Goal: Task Accomplishment & Management: Use online tool/utility

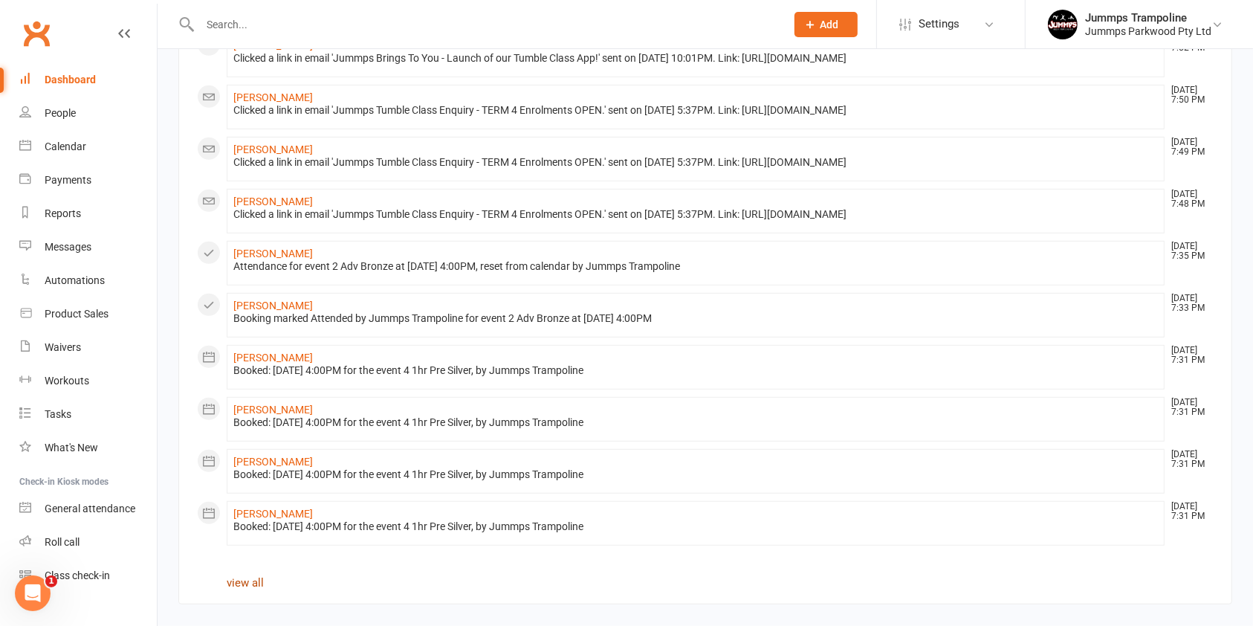
click at [246, 581] on link "view all" at bounding box center [245, 582] width 37 height 13
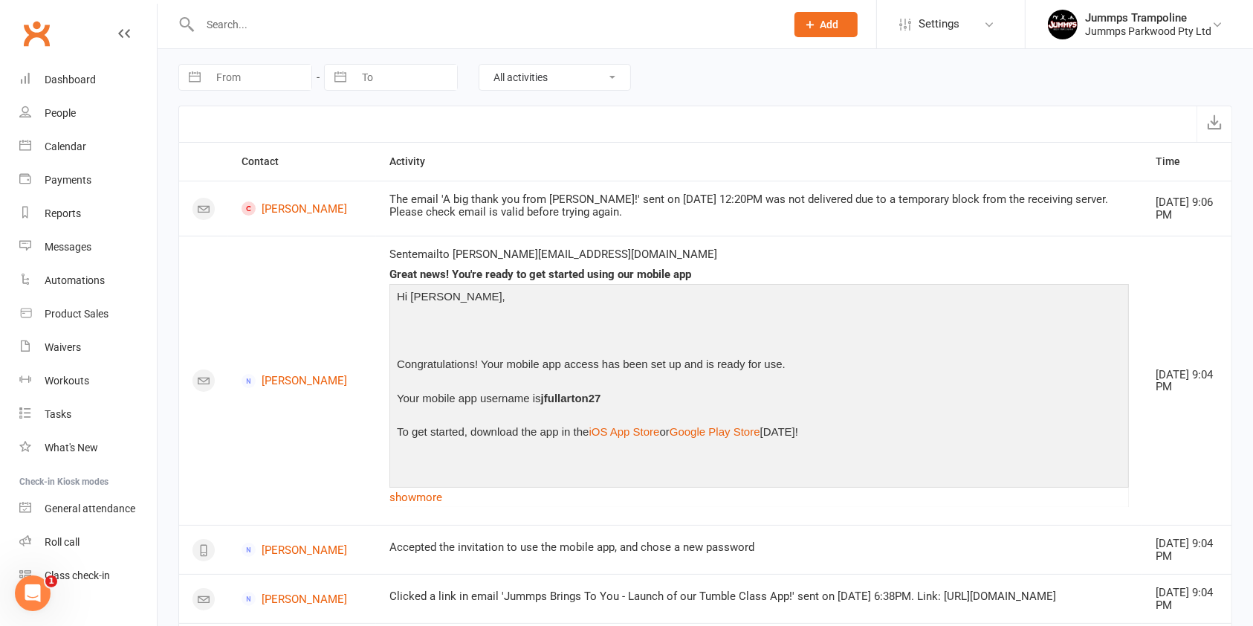
select select "7"
select select "2025"
select select "8"
select select "2025"
select select "9"
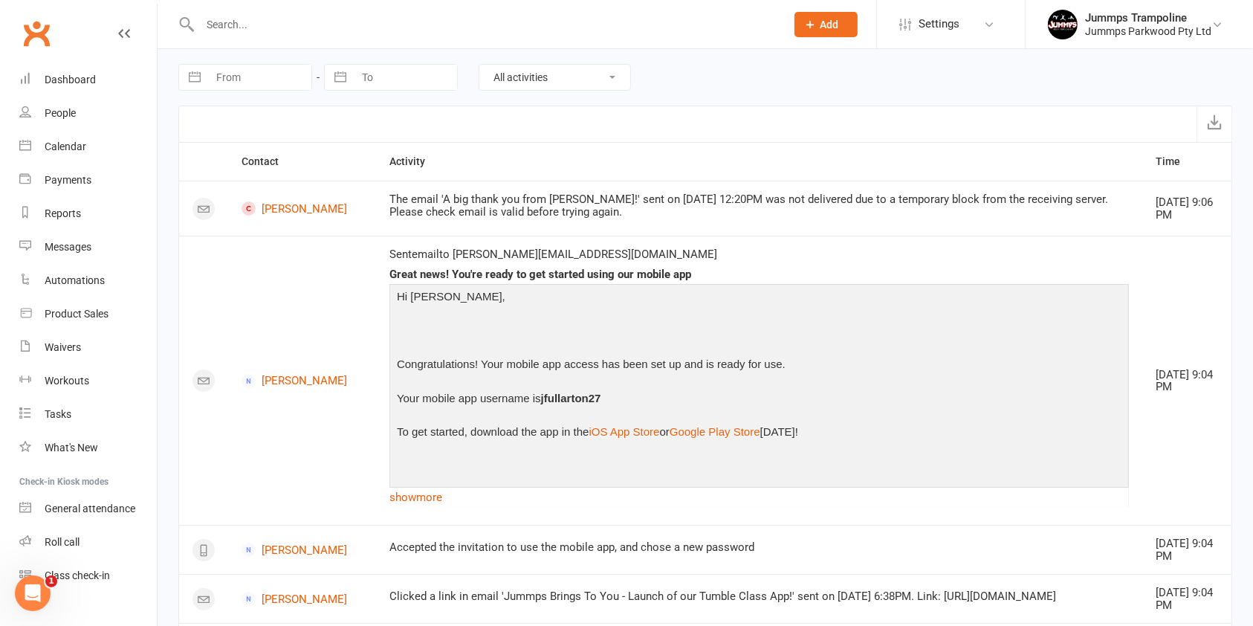
select select "2025"
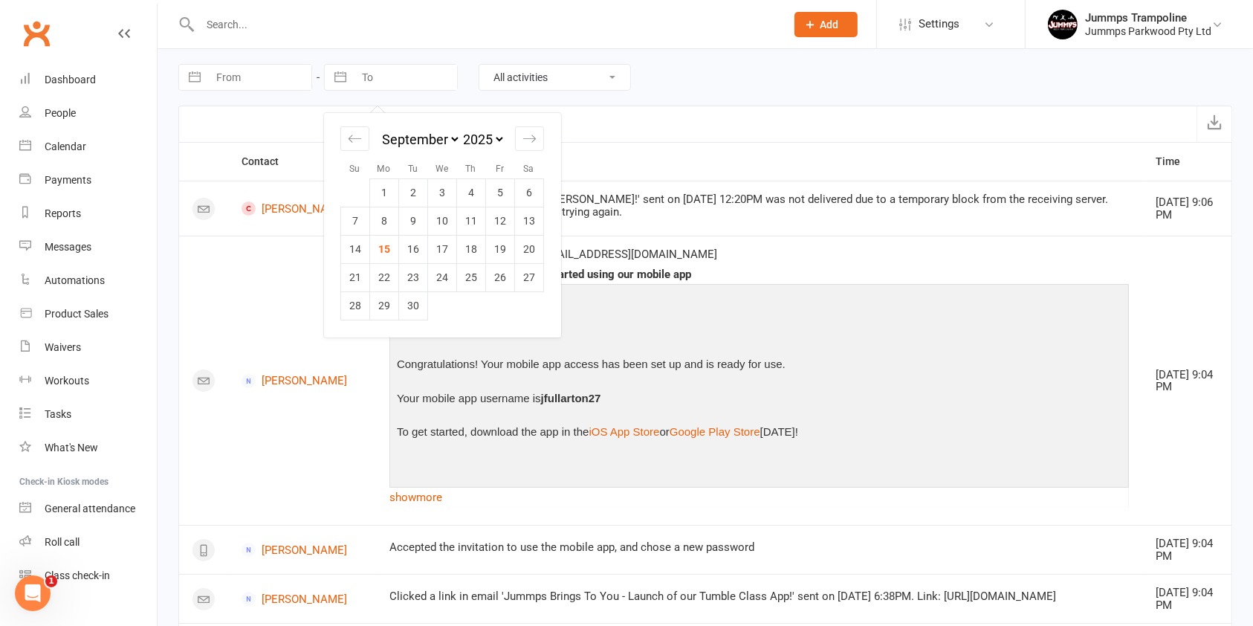
click at [370, 77] on input "To" at bounding box center [405, 77] width 103 height 25
click at [393, 249] on td "15" at bounding box center [384, 249] width 29 height 28
type input "[DATE]"
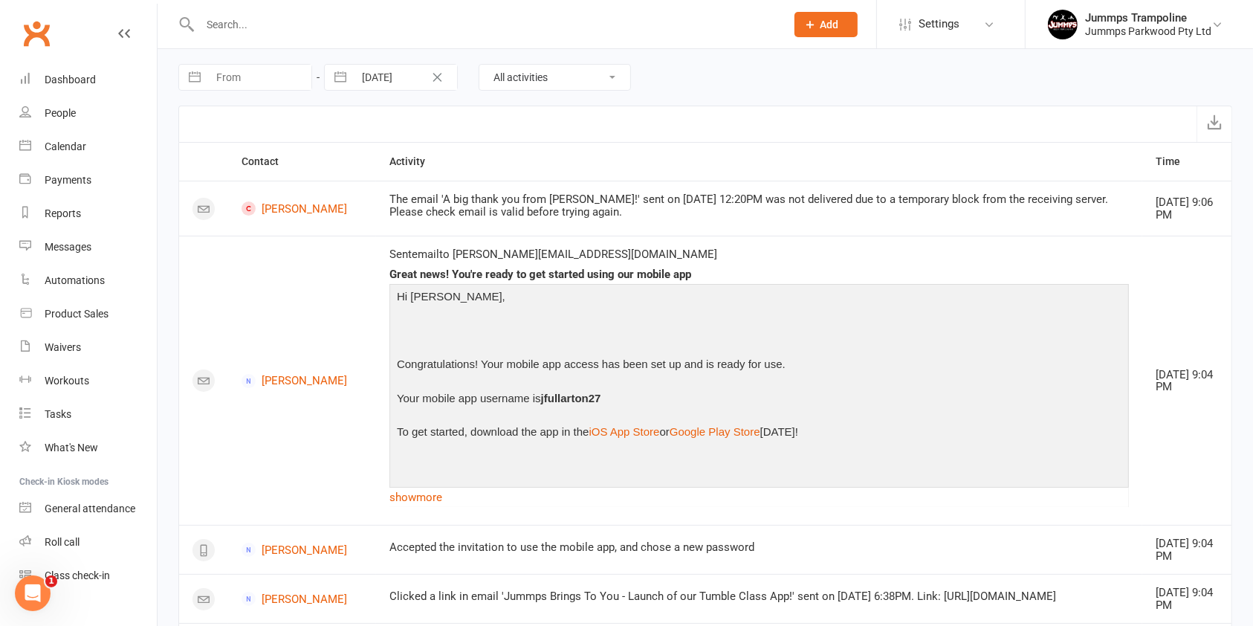
click at [282, 78] on input "From" at bounding box center [259, 77] width 103 height 25
select select "7"
select select "2025"
select select "8"
select select "2025"
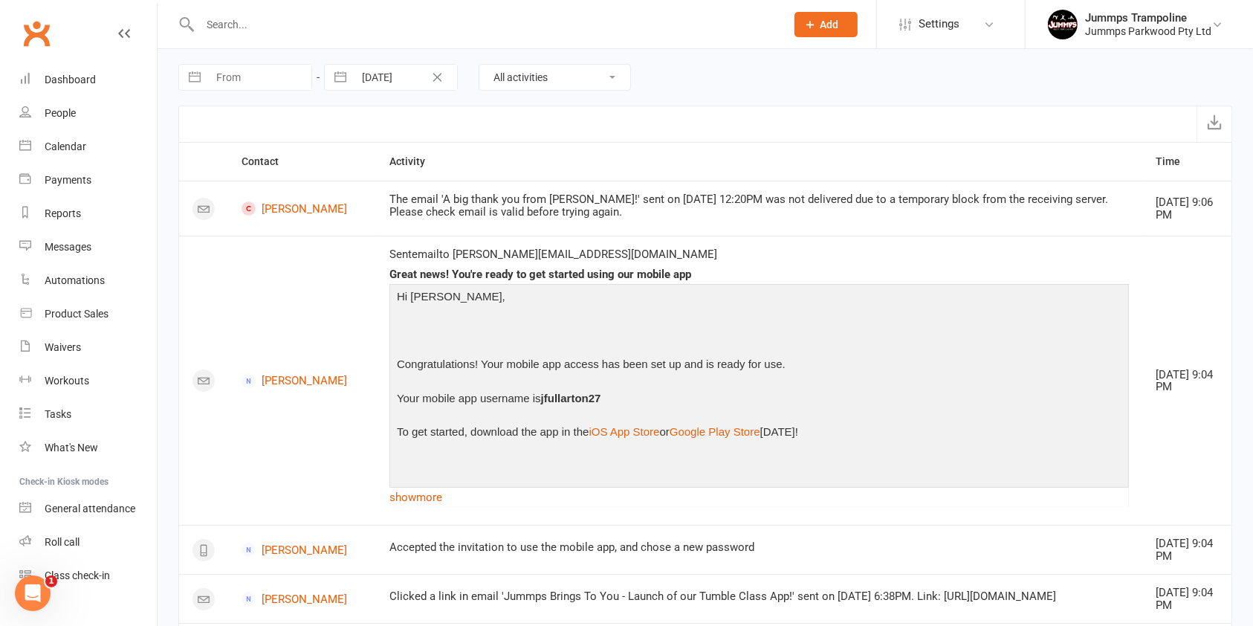
select select "9"
select select "2025"
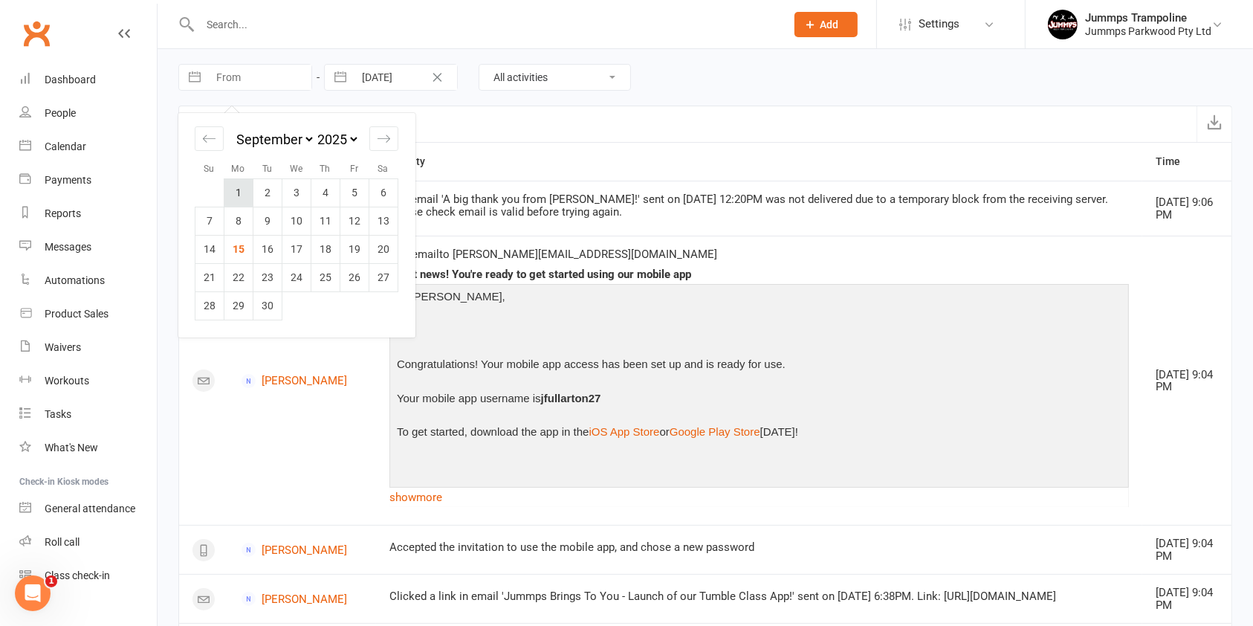
click at [238, 203] on td "1" at bounding box center [239, 192] width 29 height 28
type input "[DATE]"
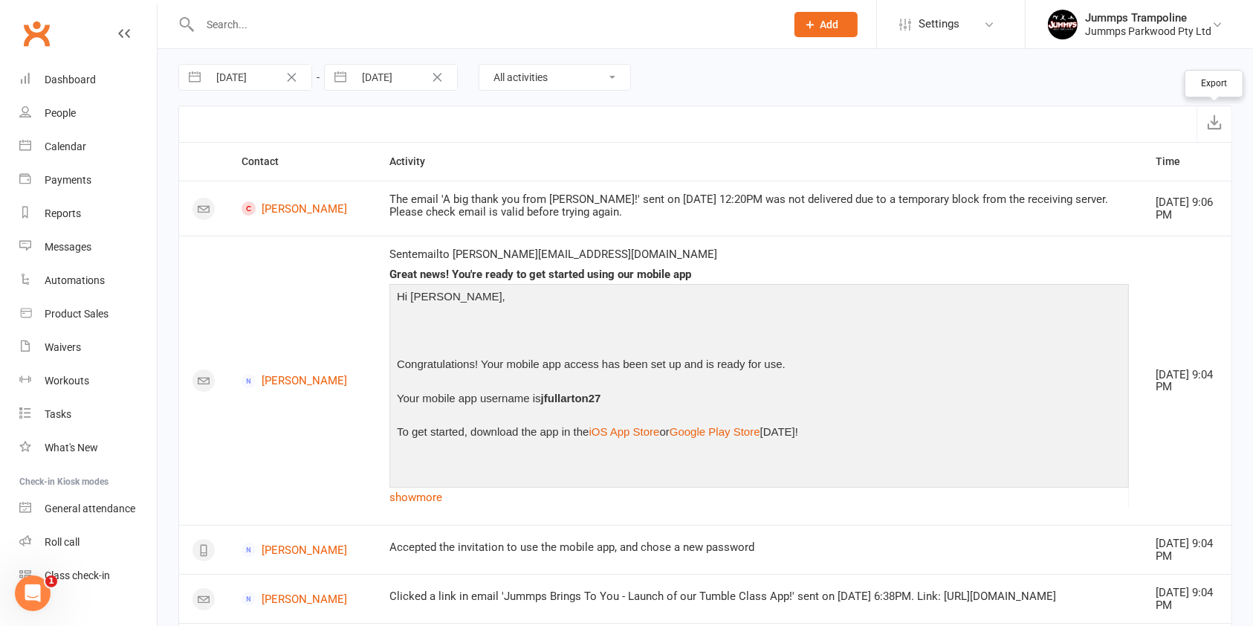
click at [1207, 126] on icon "button" at bounding box center [1214, 121] width 15 height 15
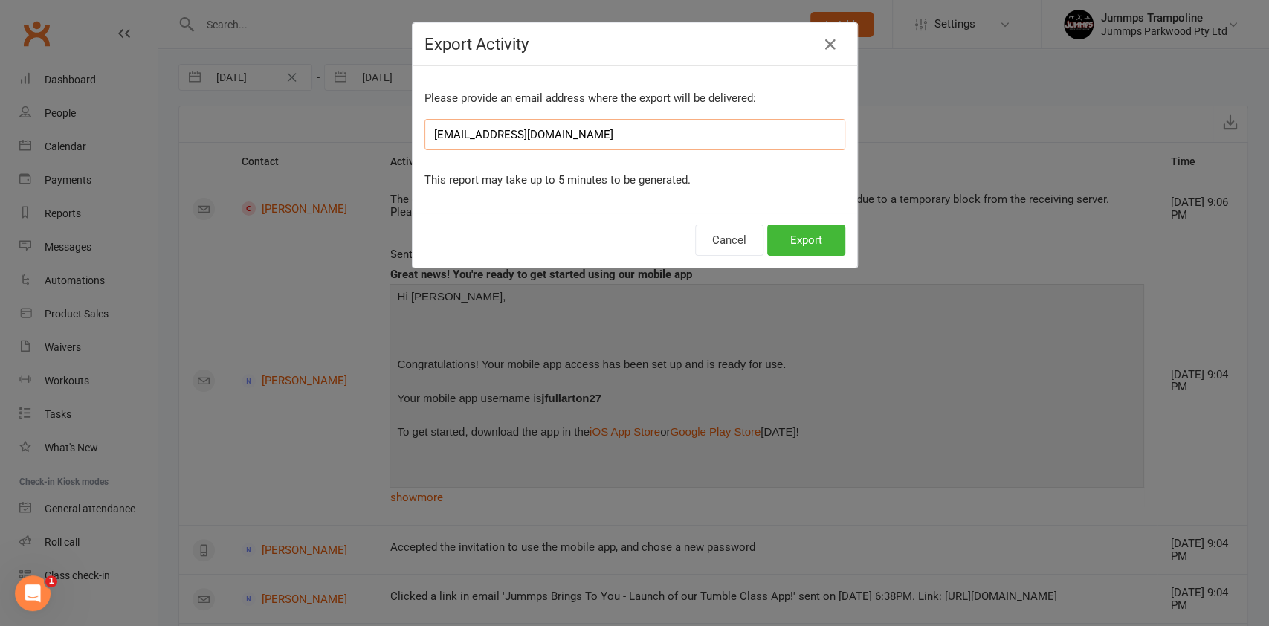
drag, startPoint x: 445, startPoint y: 137, endPoint x: 254, endPoint y: 137, distance: 191.8
click at [254, 137] on div "Export Activity Please provide an email address where the export will be delive…" at bounding box center [634, 313] width 1269 height 626
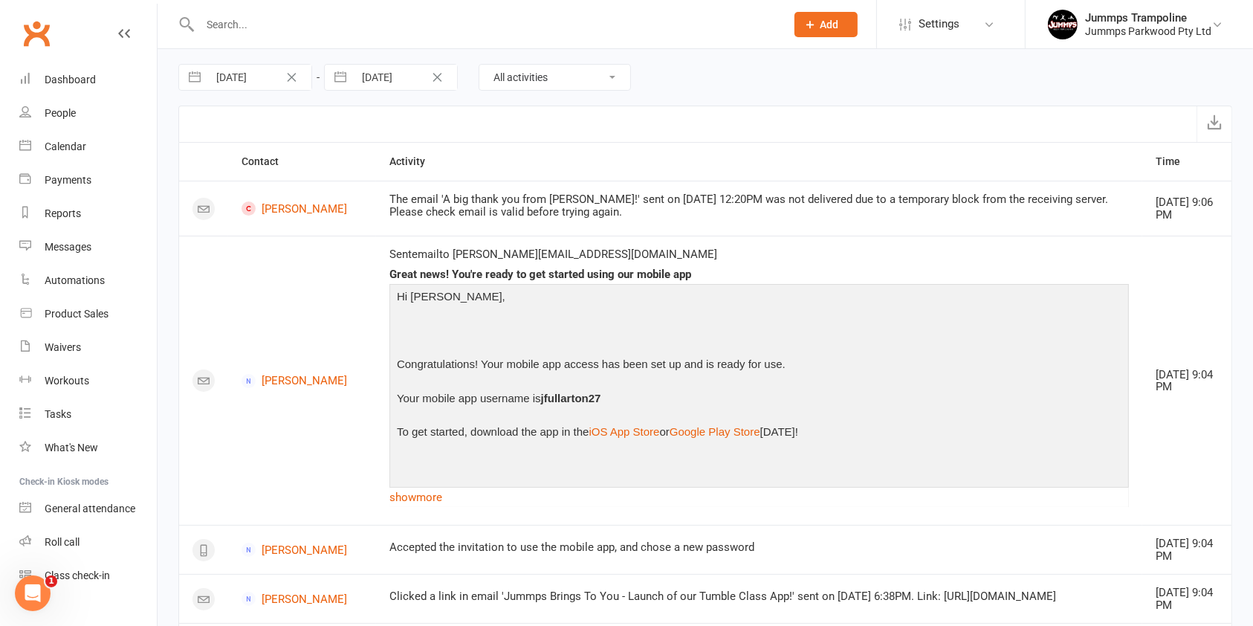
click at [1216, 120] on icon "button" at bounding box center [1214, 121] width 15 height 15
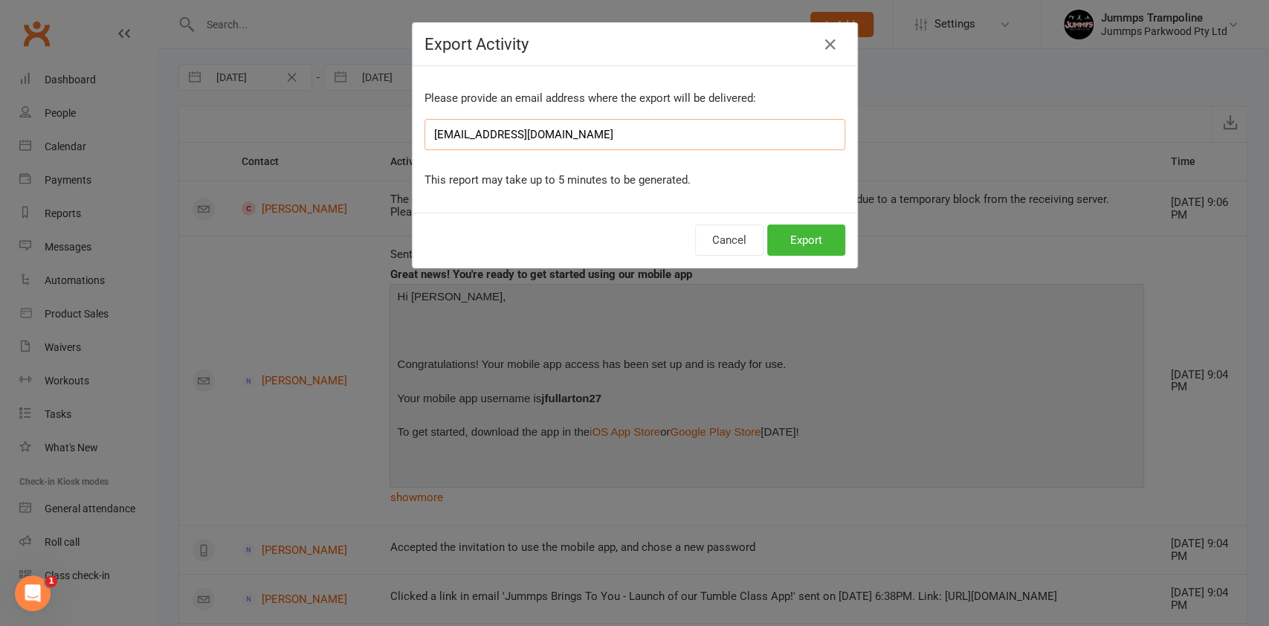
click at [433, 141] on input "[EMAIL_ADDRESS][DOMAIN_NAME]" at bounding box center [635, 134] width 421 height 31
type input "[PERSON_NAME][EMAIL_ADDRESS][DOMAIN_NAME]"
click at [789, 241] on button "Export" at bounding box center [806, 240] width 78 height 31
